Goal: Transaction & Acquisition: Purchase product/service

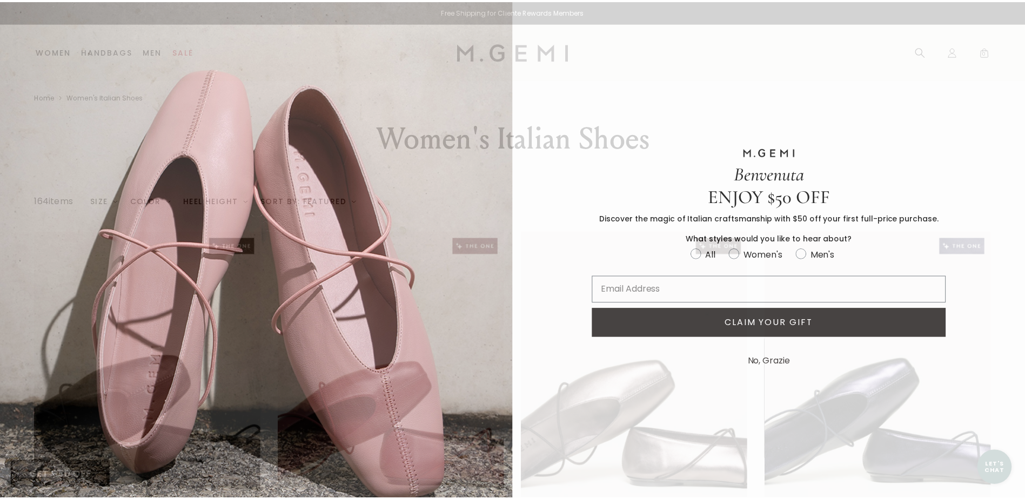
scroll to position [61, 0]
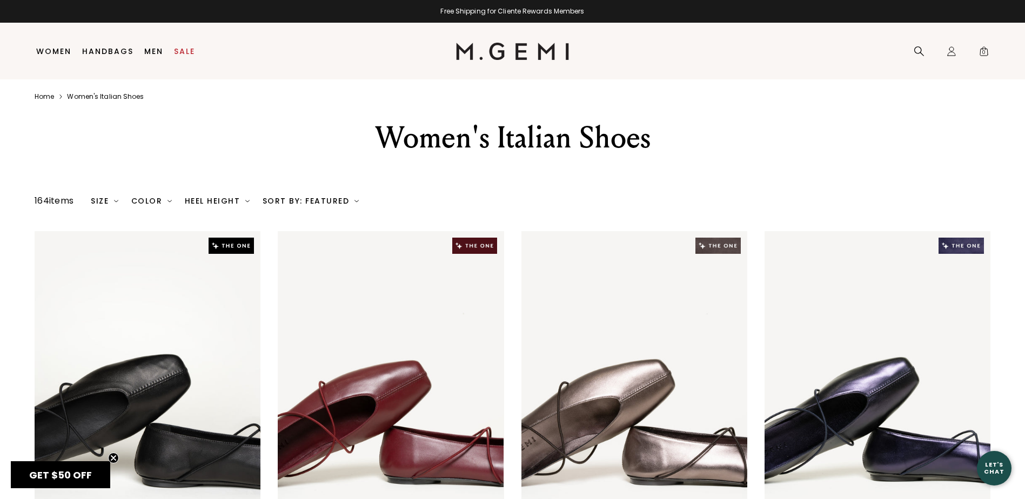
click at [1024, 205] on html "Press Alt+1 for screen-reader mode, Alt+0 to cancel Accessibility Screen-Reader…" at bounding box center [512, 249] width 1025 height 499
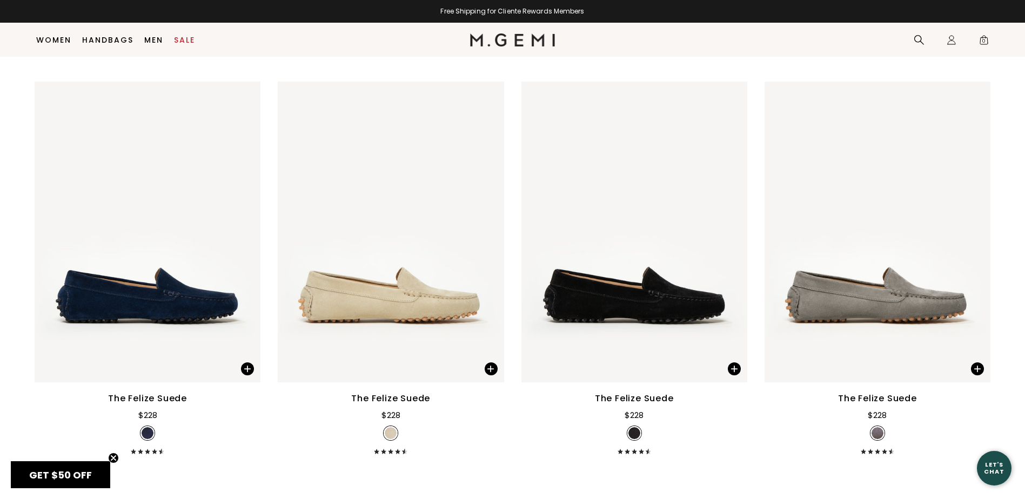
scroll to position [265, 0]
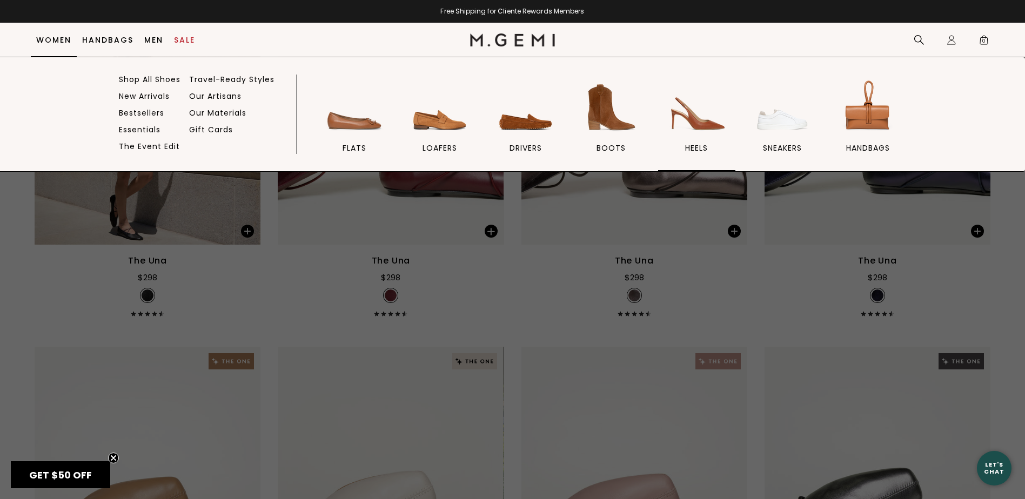
click at [710, 114] on img at bounding box center [696, 107] width 60 height 60
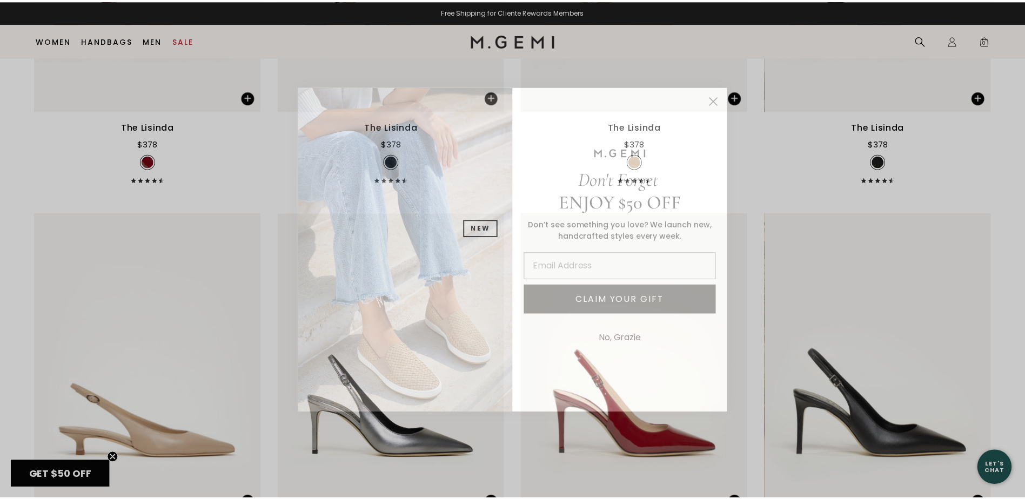
scroll to position [1629, 0]
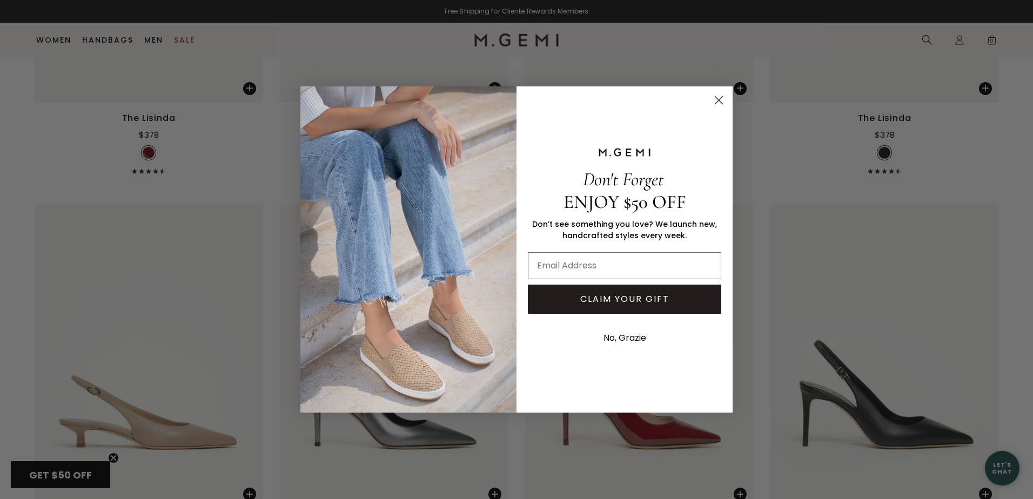
click at [718, 100] on icon "Close dialog" at bounding box center [719, 100] width 8 height 8
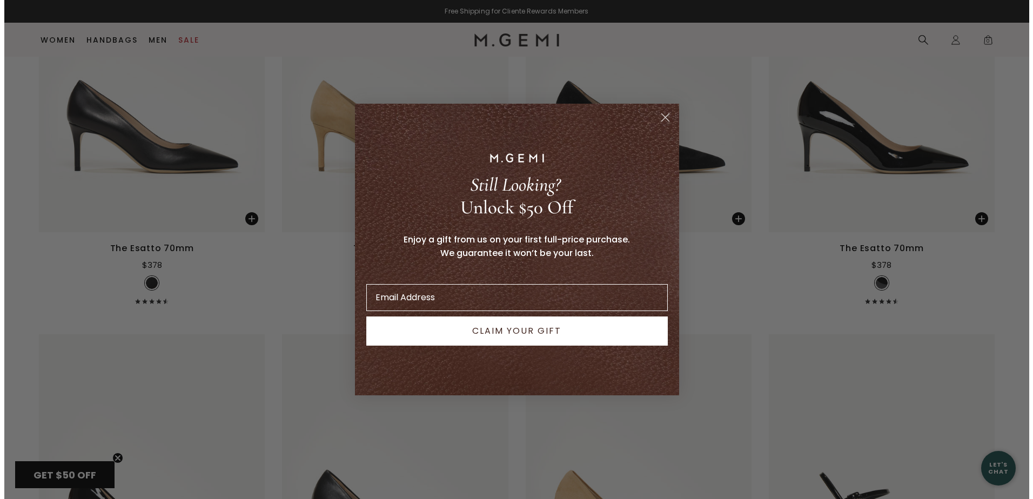
scroll to position [3143, 0]
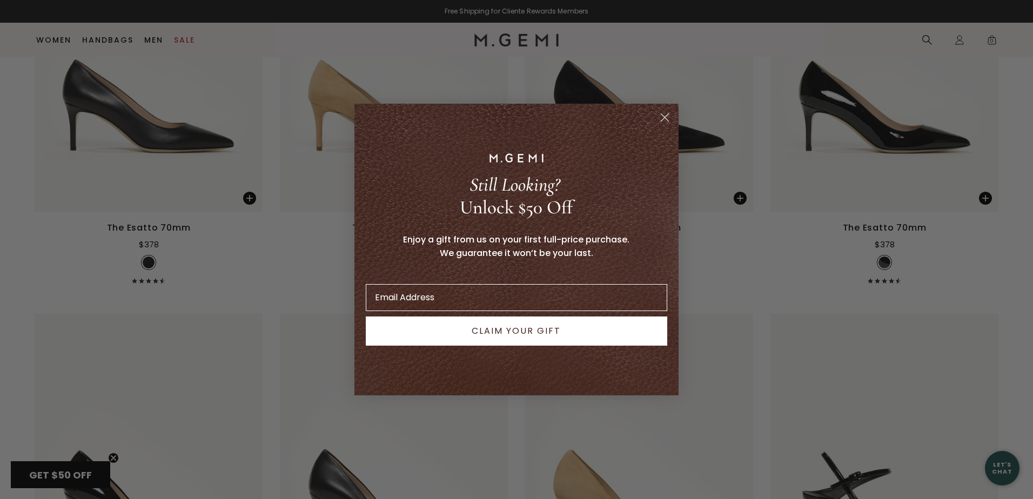
click at [644, 230] on div "Enjoy a gift from us on your first full-price purchase. We guarantee it won’t b…" at bounding box center [516, 252] width 308 height 51
click at [671, 112] on circle "Close dialog" at bounding box center [665, 118] width 18 height 18
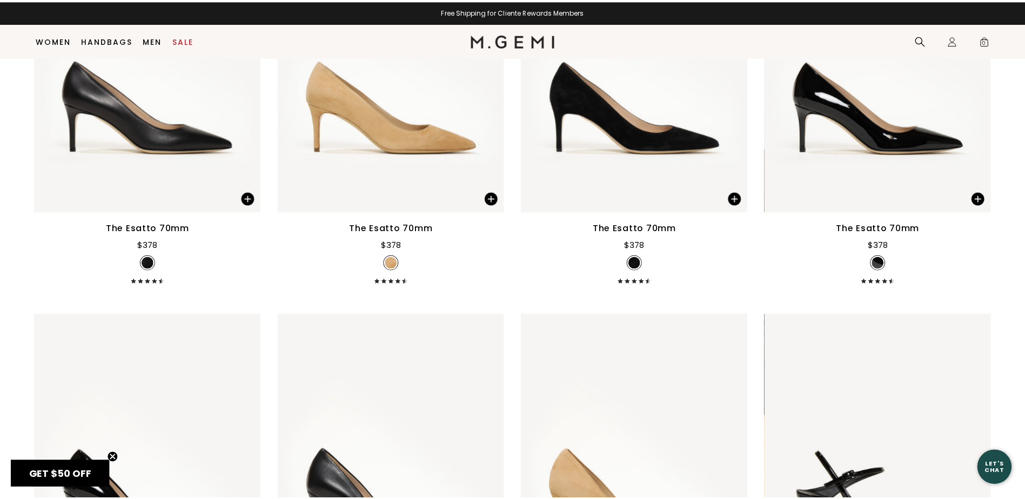
scroll to position [3122, 0]
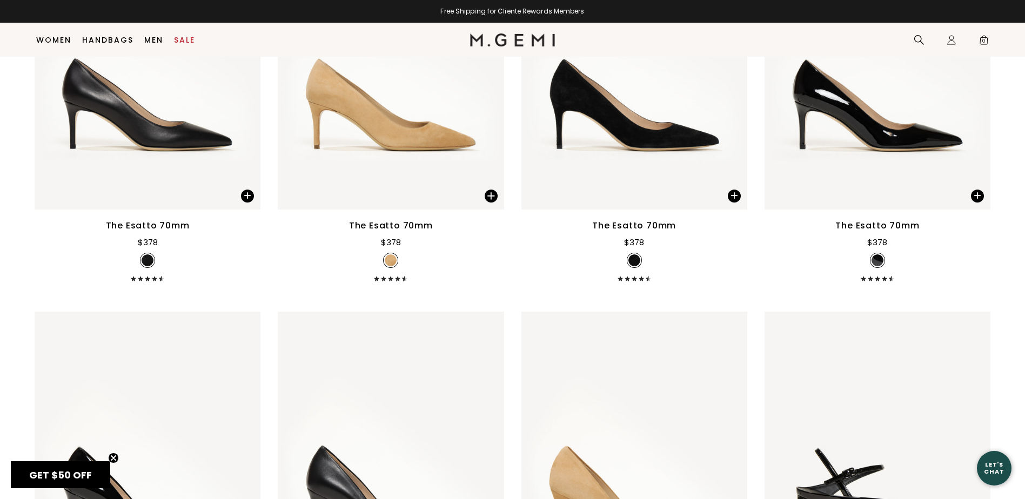
click at [655, 230] on div "The Esatto 70mm" at bounding box center [634, 225] width 84 height 13
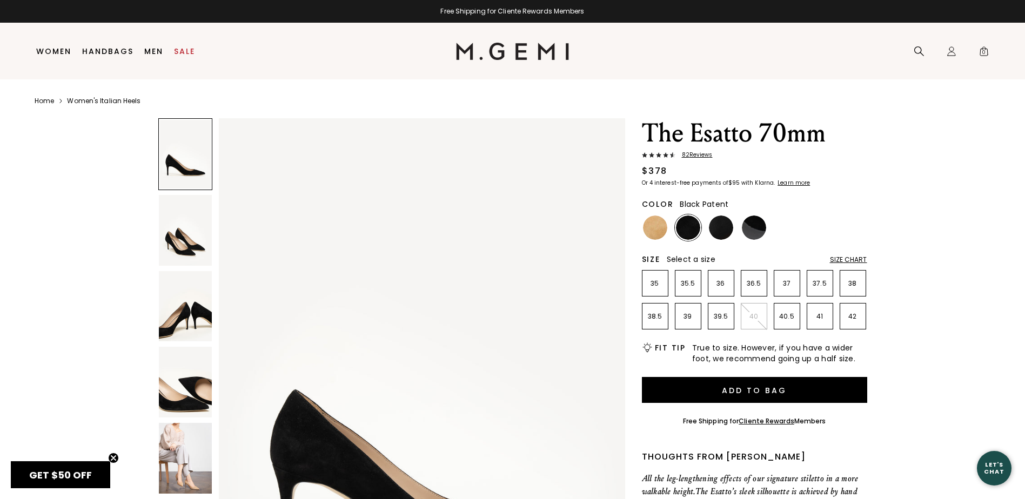
click at [753, 225] on img at bounding box center [754, 228] width 24 height 24
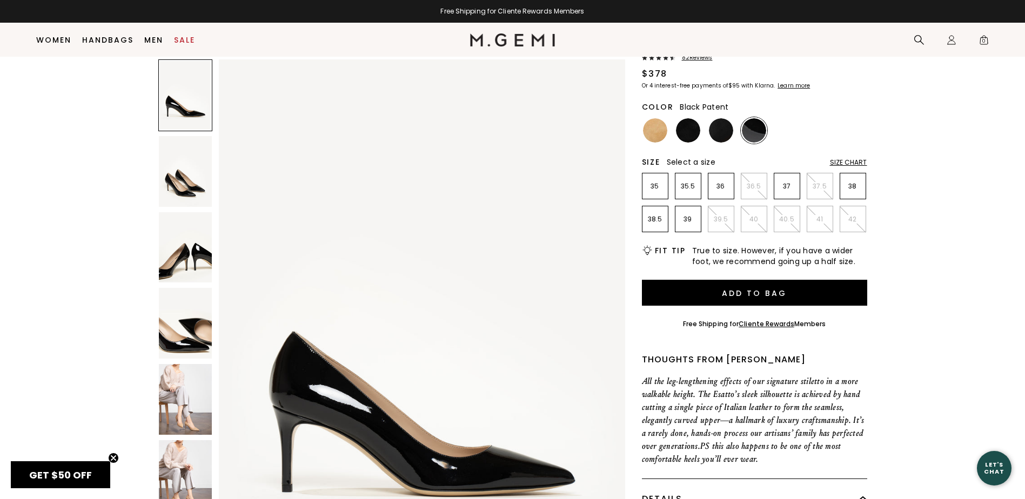
scroll to position [85, 0]
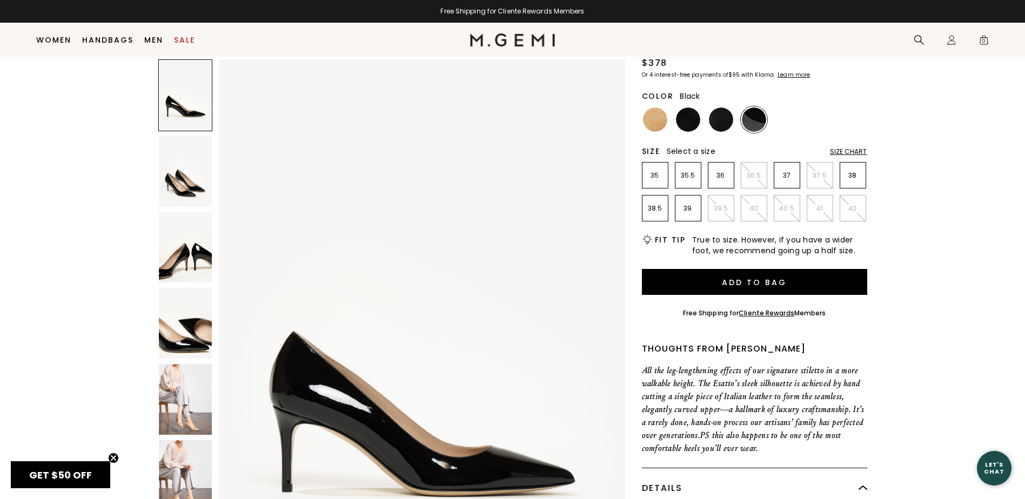
click at [721, 112] on img at bounding box center [721, 119] width 24 height 24
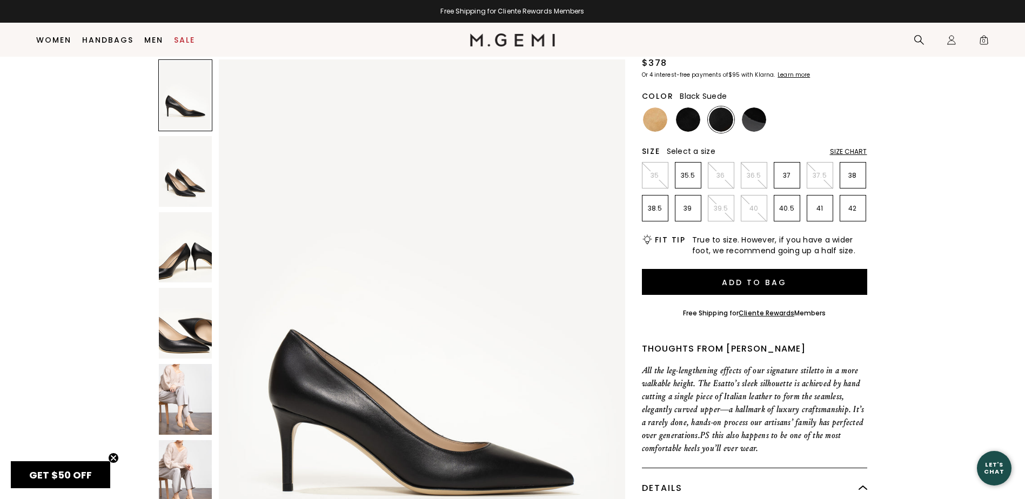
click at [695, 119] on img at bounding box center [688, 119] width 24 height 24
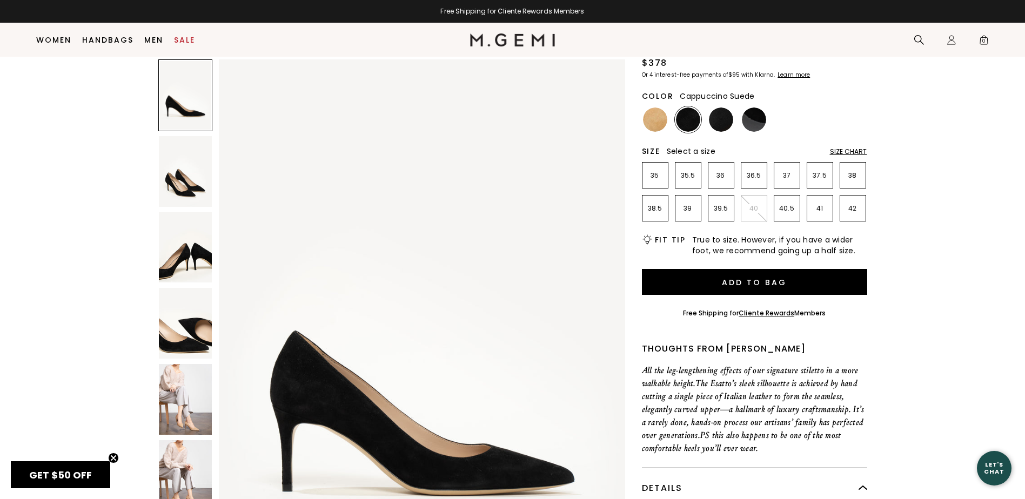
click at [662, 124] on img at bounding box center [655, 119] width 24 height 24
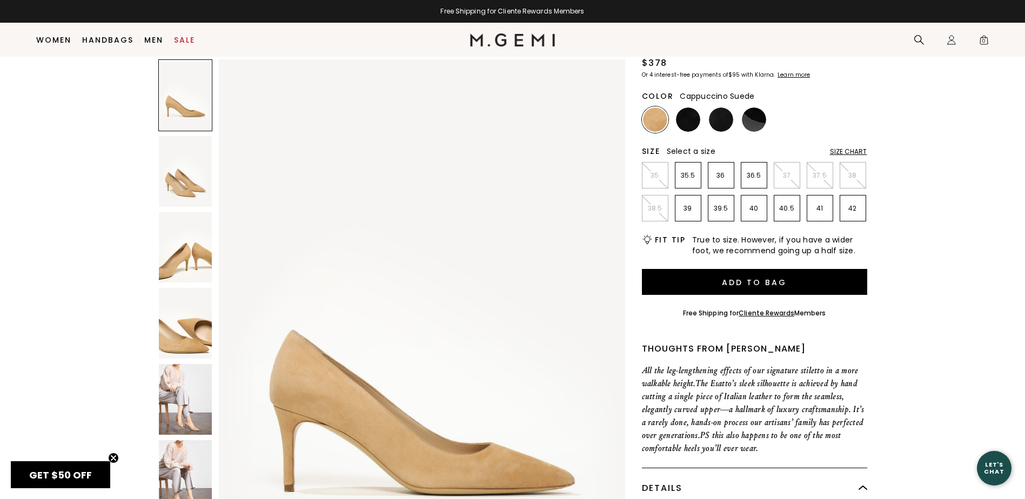
click at [193, 422] on img at bounding box center [185, 399] width 53 height 71
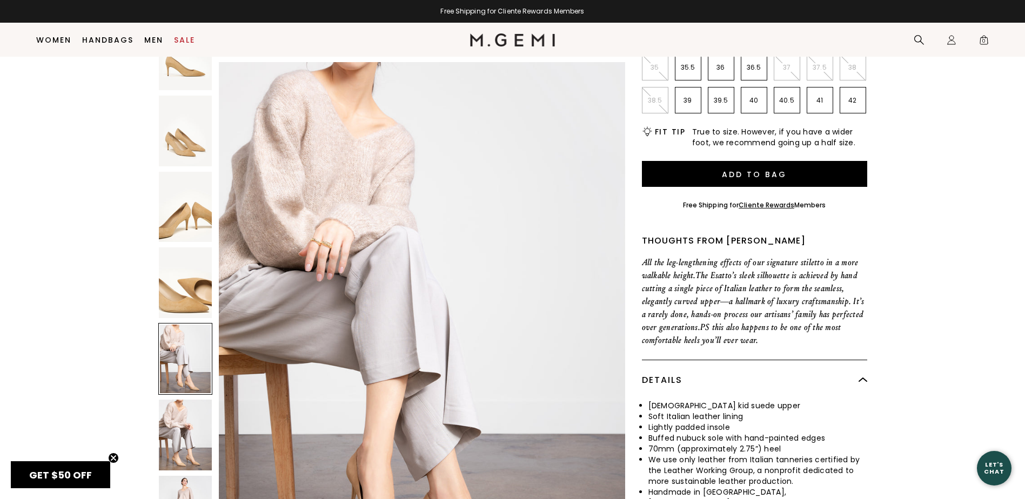
scroll to position [301, 0]
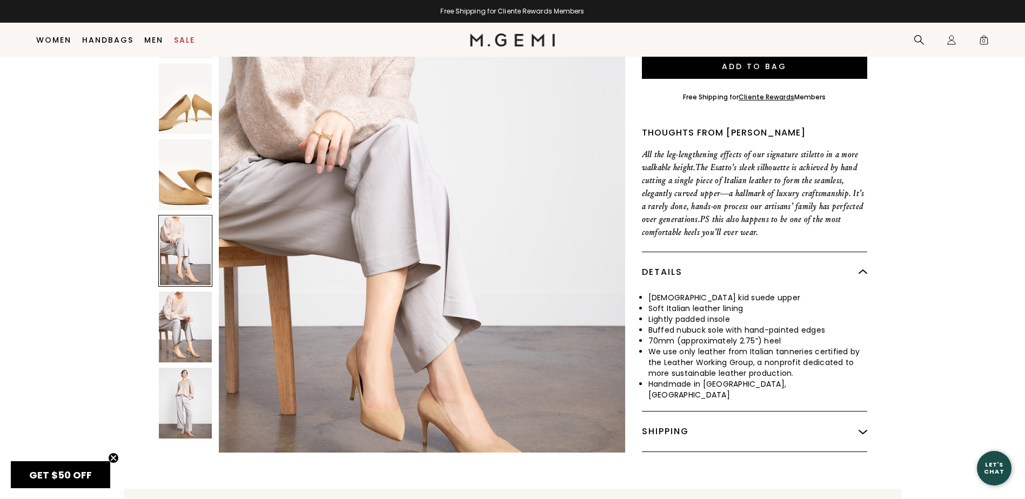
click at [187, 411] on img at bounding box center [185, 403] width 53 height 71
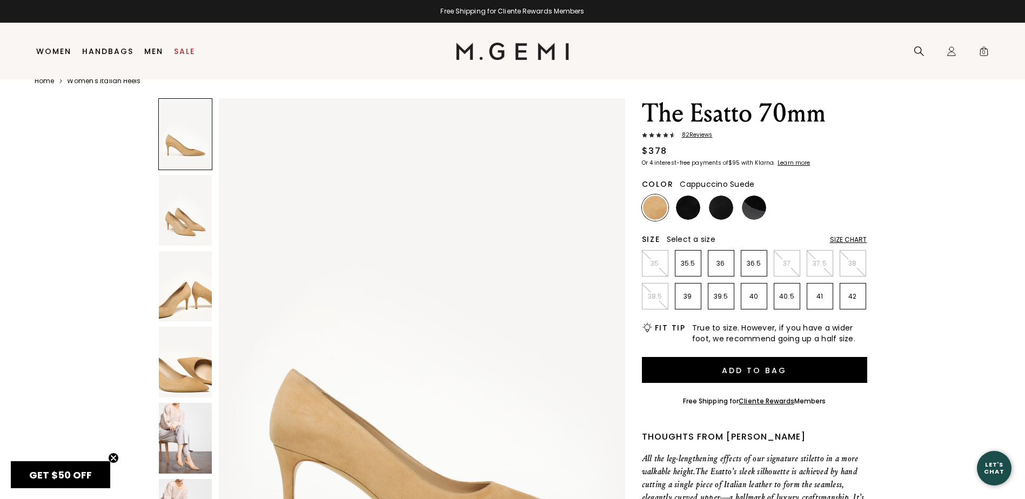
scroll to position [0, 0]
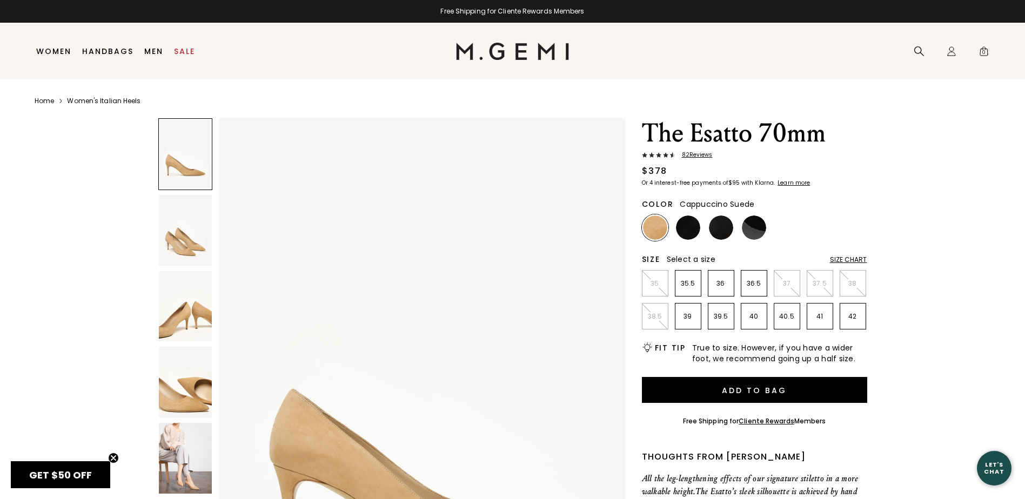
click at [187, 221] on img at bounding box center [185, 230] width 53 height 71
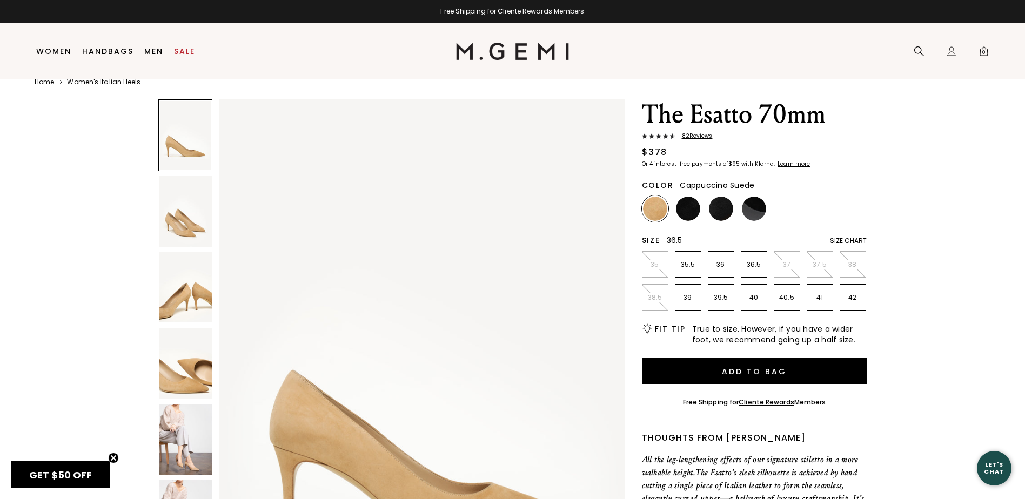
scroll to position [23, 0]
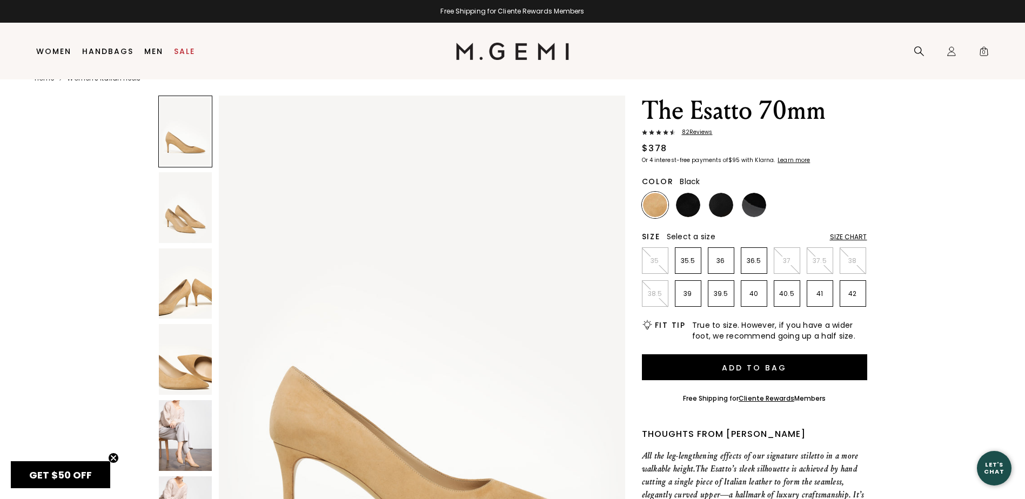
click at [719, 205] on img at bounding box center [721, 205] width 24 height 24
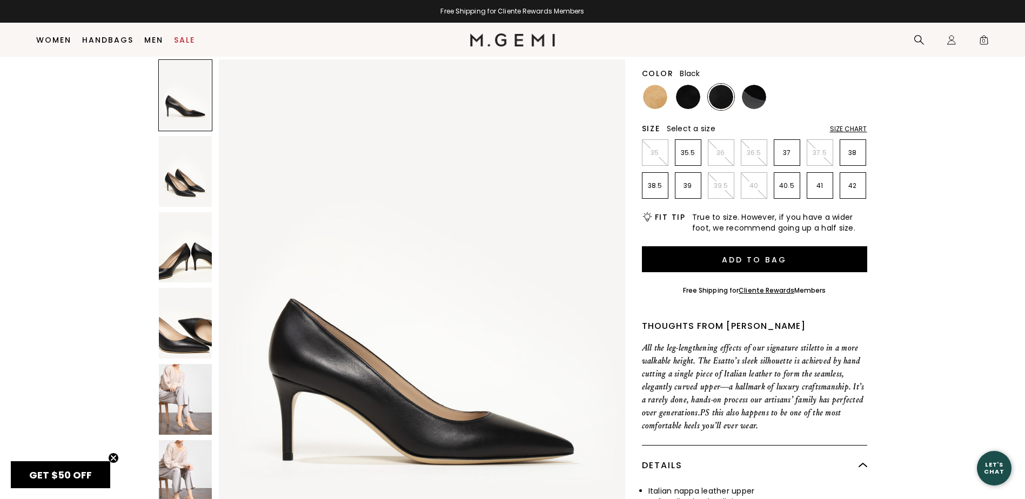
scroll to position [54, 0]
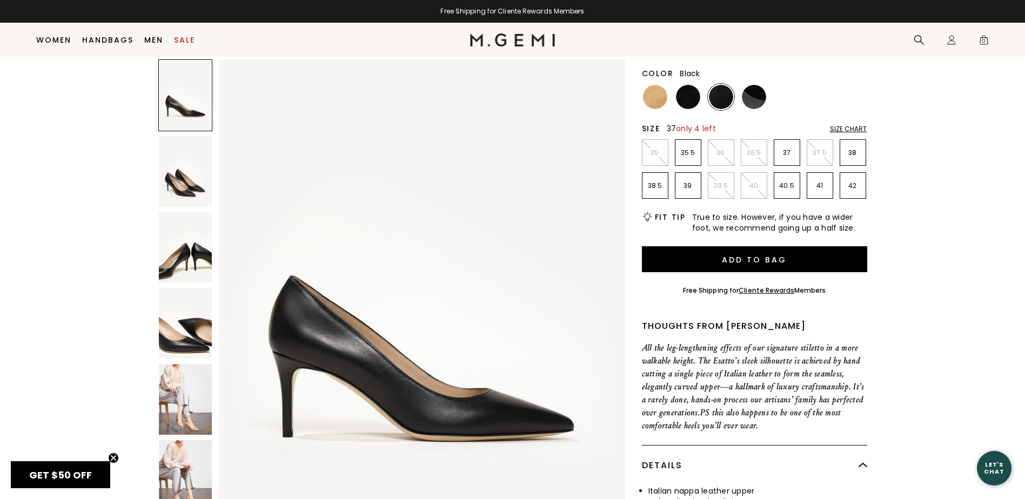
click at [793, 152] on p "37" at bounding box center [786, 153] width 25 height 9
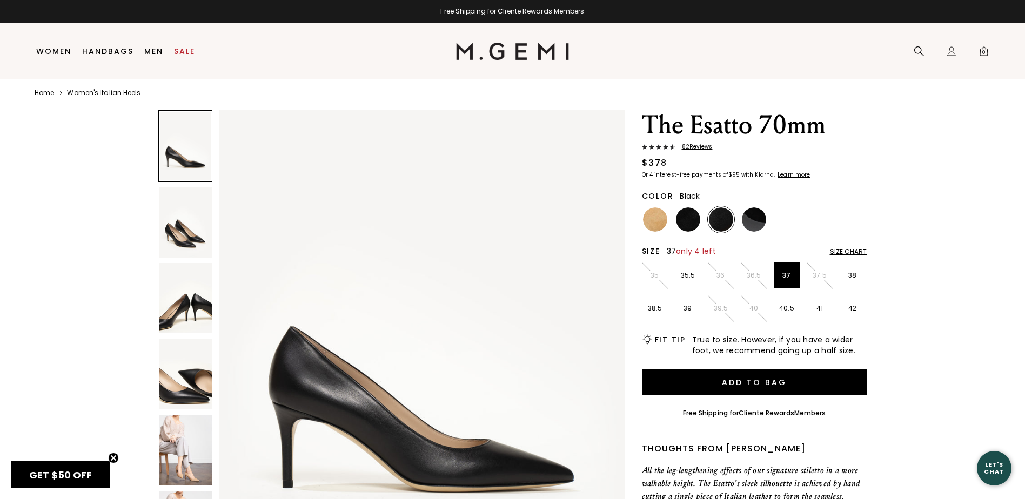
scroll to position [0, 0]
